Goal: Information Seeking & Learning: Learn about a topic

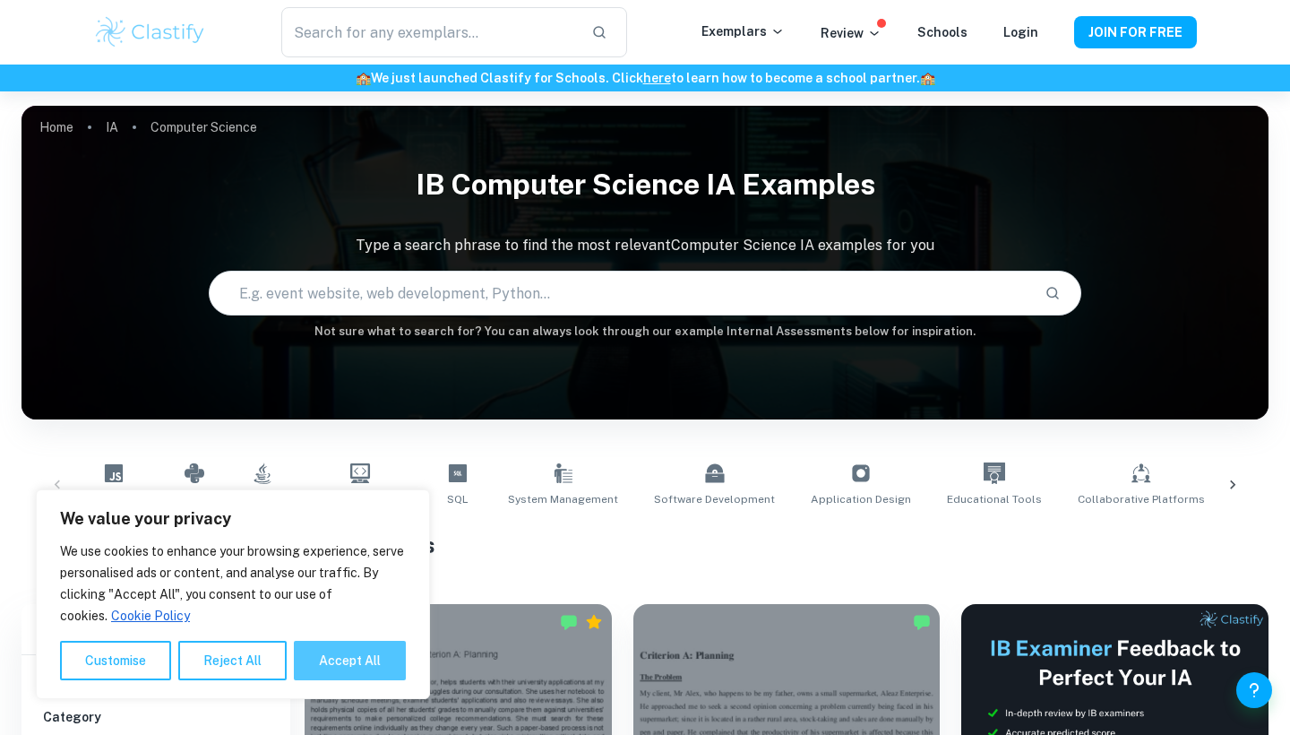
scroll to position [1264, 0]
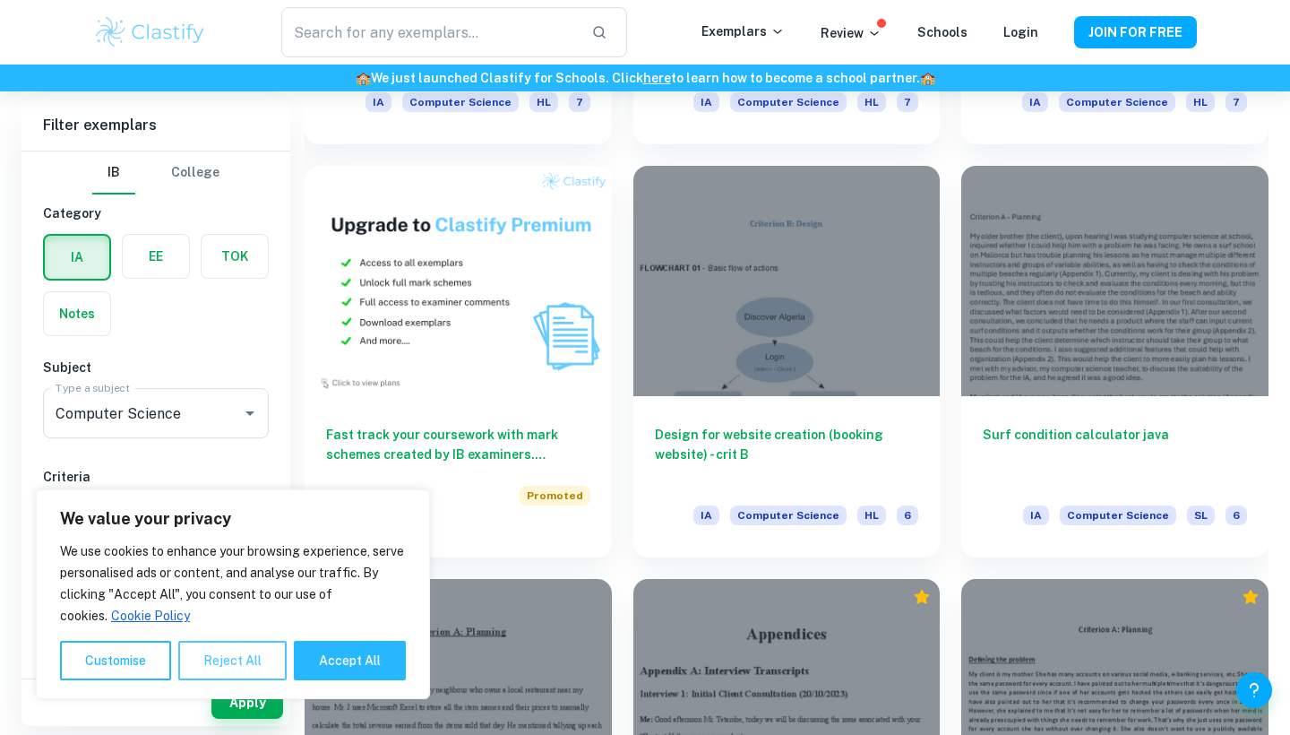
click at [228, 670] on button "Reject All" at bounding box center [232, 660] width 108 height 39
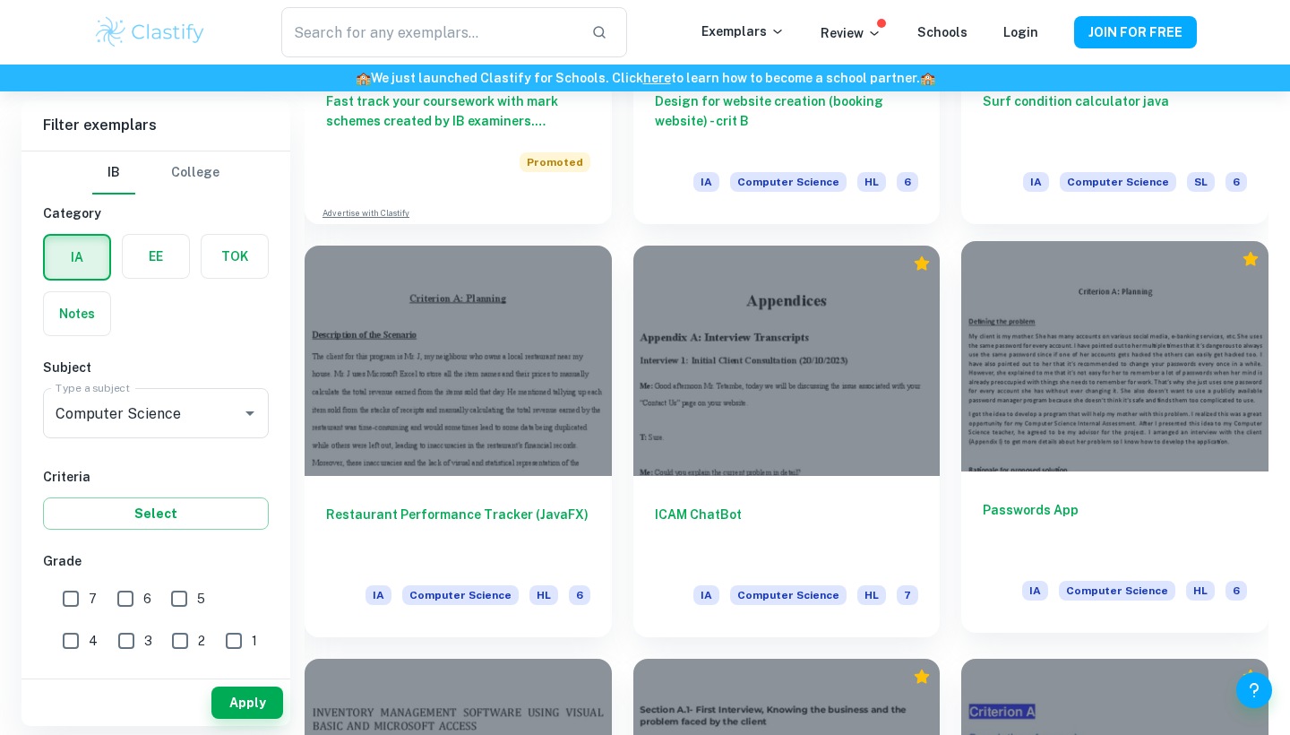
scroll to position [1599, 0]
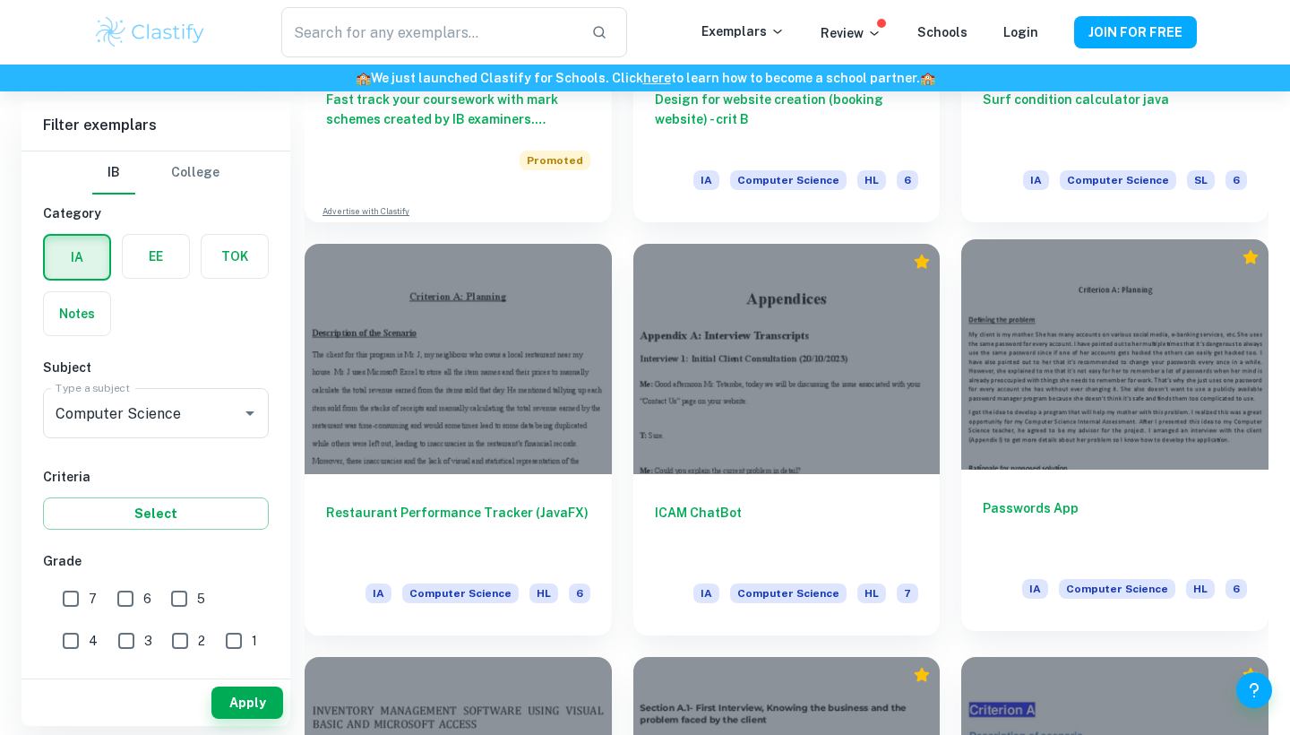
click at [1083, 516] on h6 "Passwords App" at bounding box center [1115, 527] width 264 height 59
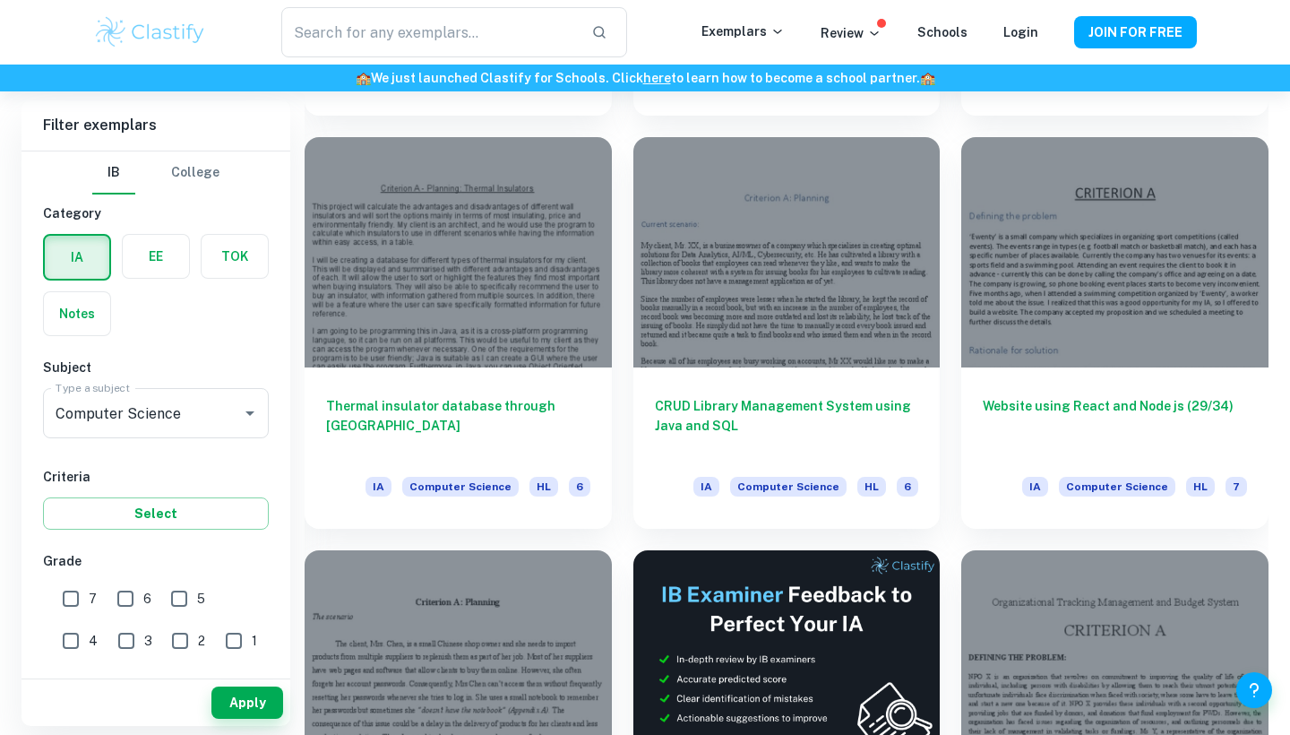
scroll to position [4582, 0]
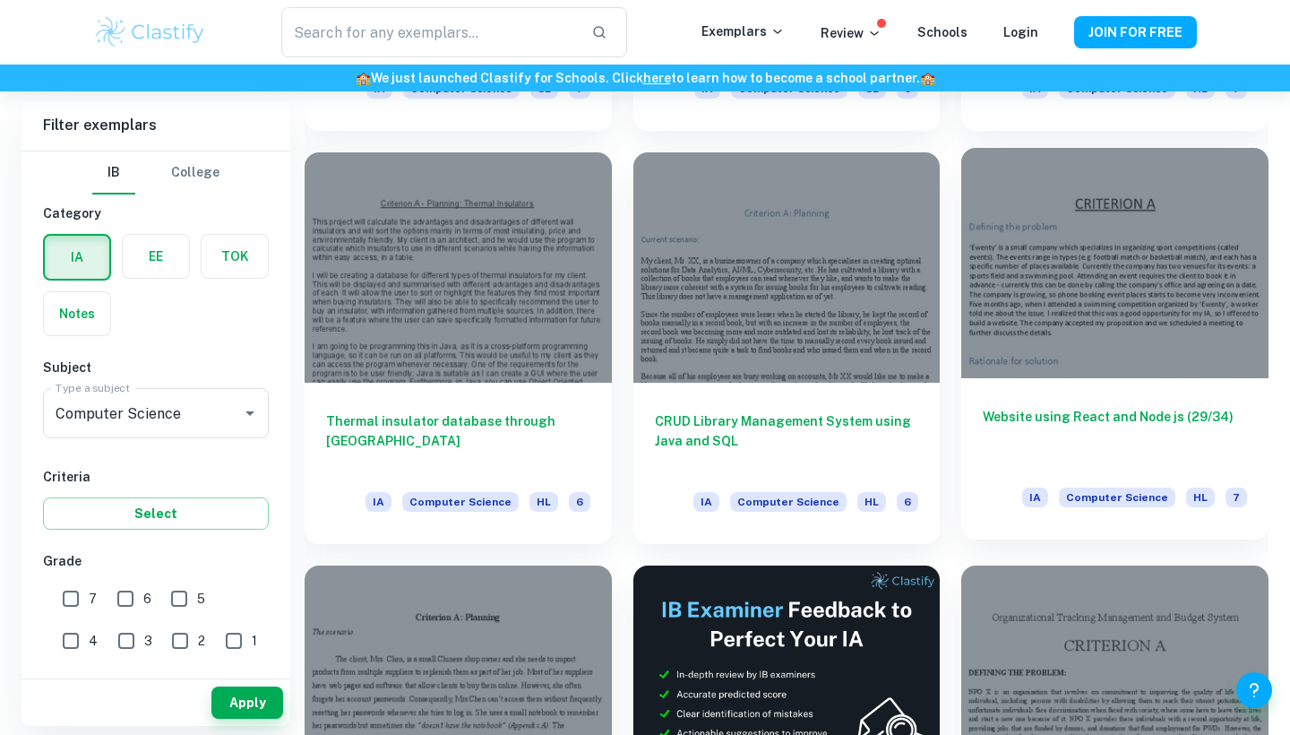
click at [1082, 479] on div "Website using React and Node js (29/34) IA Computer Science HL 7" at bounding box center [1114, 458] width 307 height 161
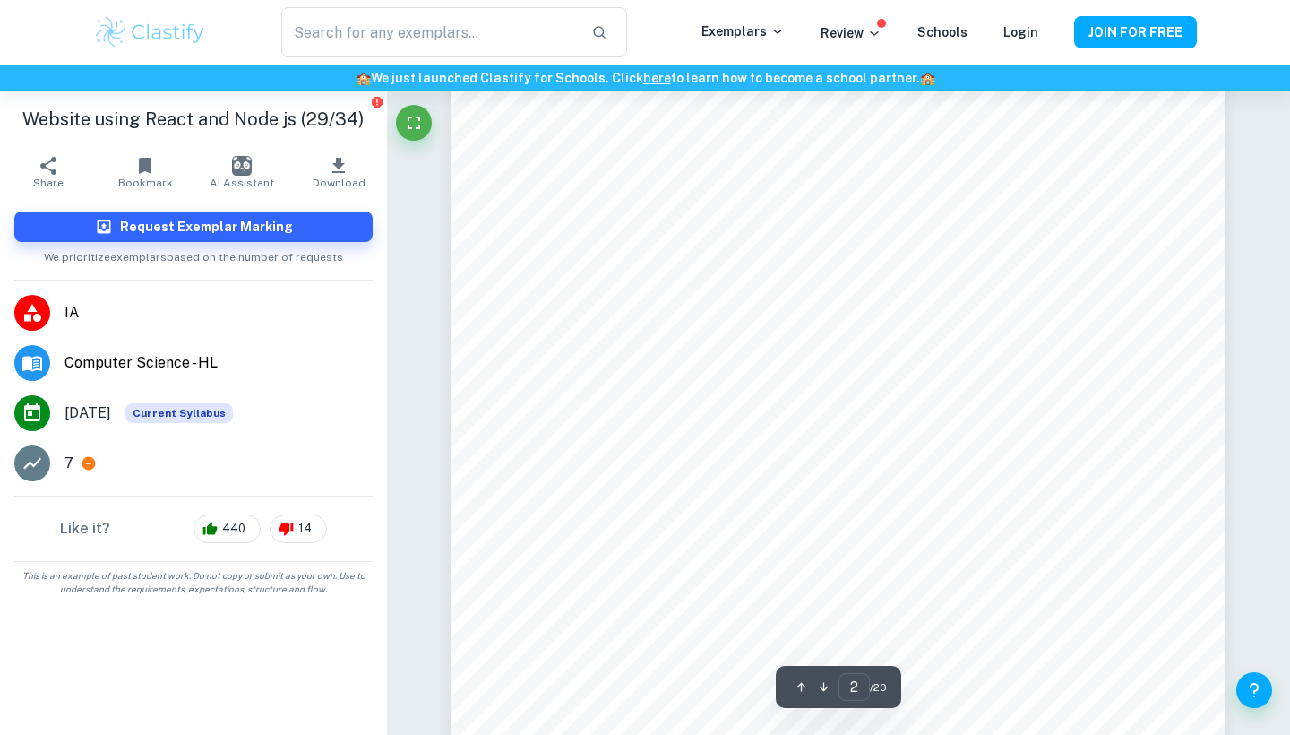
scroll to position [1469, 0]
type input "1"
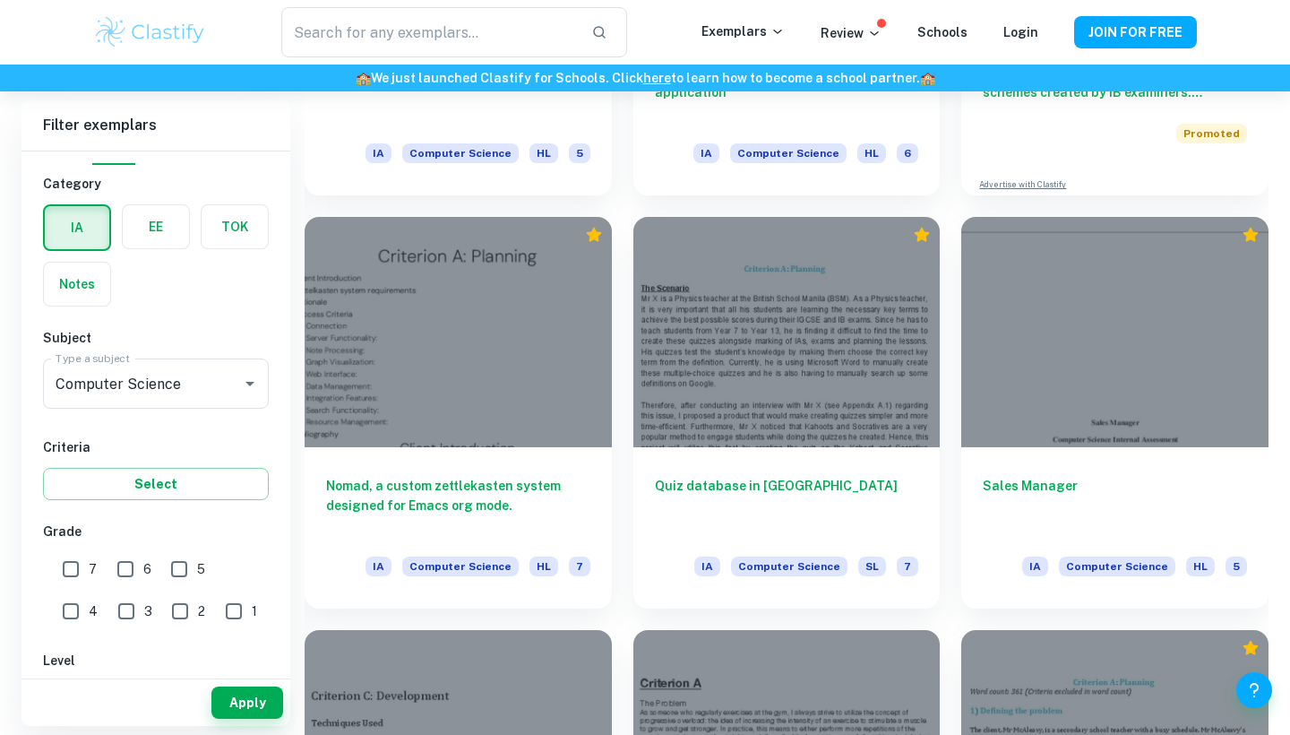
scroll to position [5759, 0]
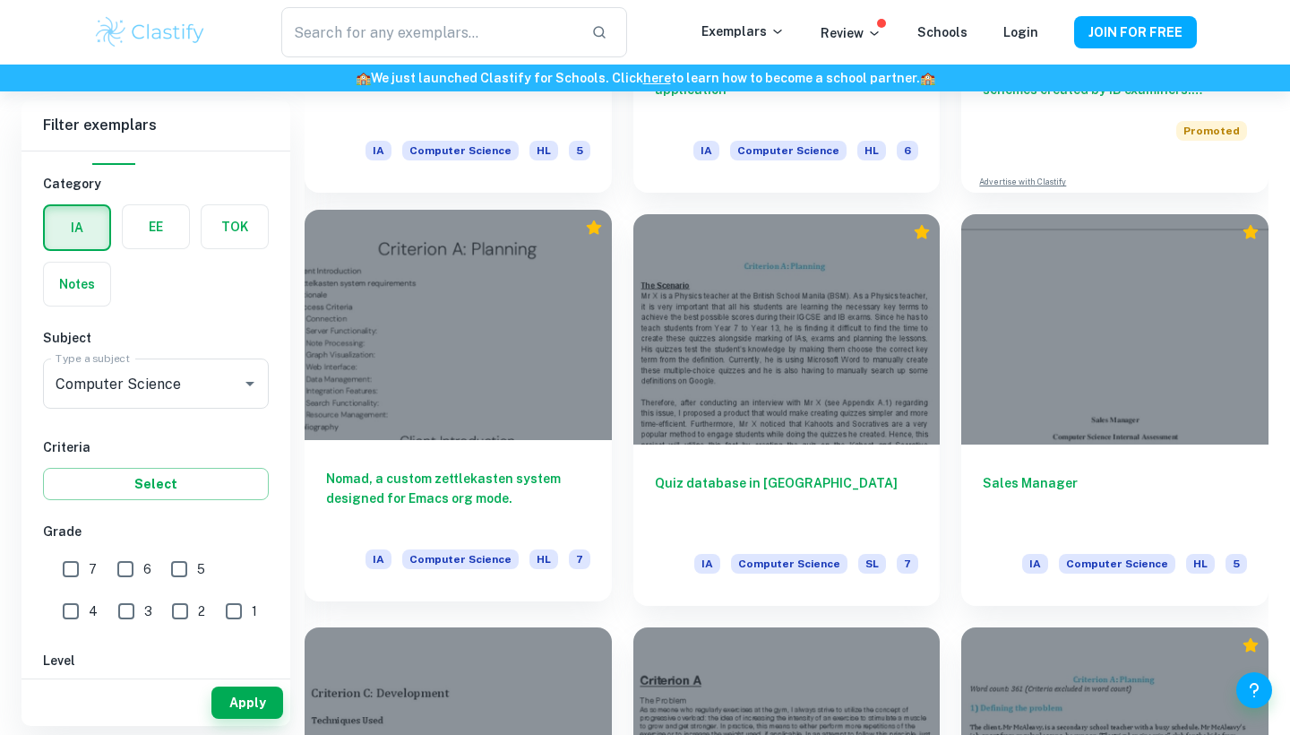
click at [412, 503] on h6 "Nomad, a custom zettlekasten system designed for Emacs org mode." at bounding box center [458, 498] width 264 height 59
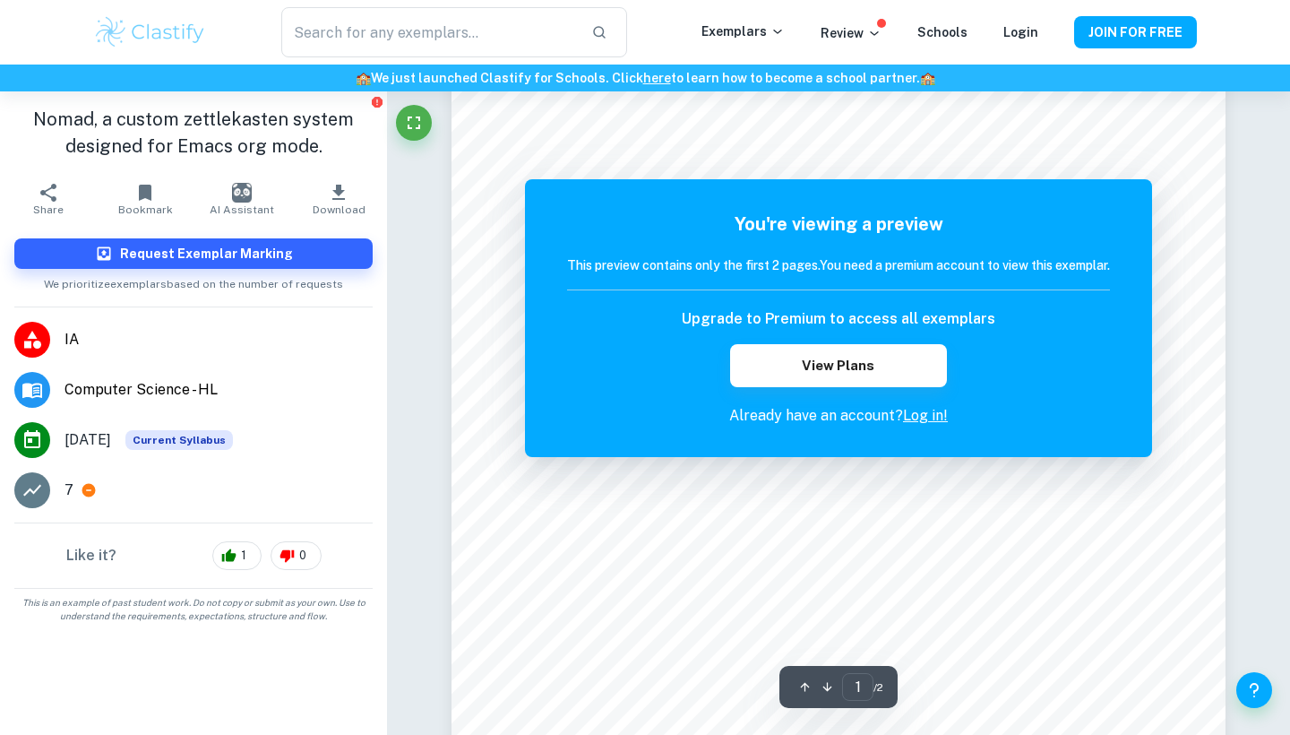
scroll to position [465, 0]
